Goal: Task Accomplishment & Management: Manage account settings

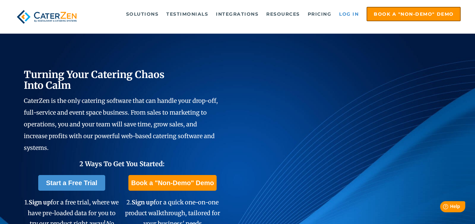
click at [342, 13] on link "Log in" at bounding box center [349, 14] width 26 height 13
click at [349, 12] on link "Log in" at bounding box center [349, 14] width 26 height 13
click at [346, 9] on link "Log in" at bounding box center [349, 14] width 26 height 13
